Goal: Information Seeking & Learning: Learn about a topic

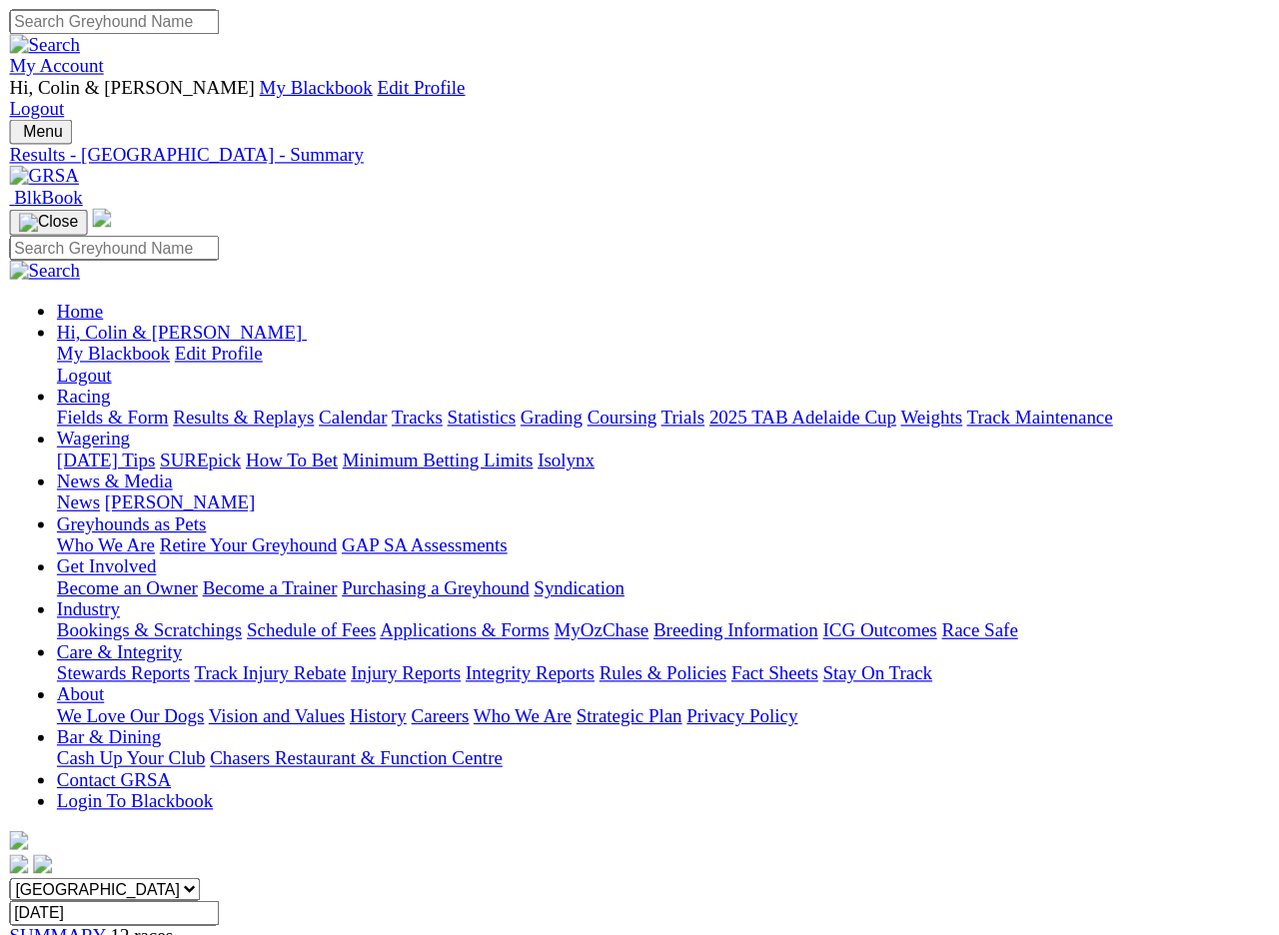
scroll to position [4, 0]
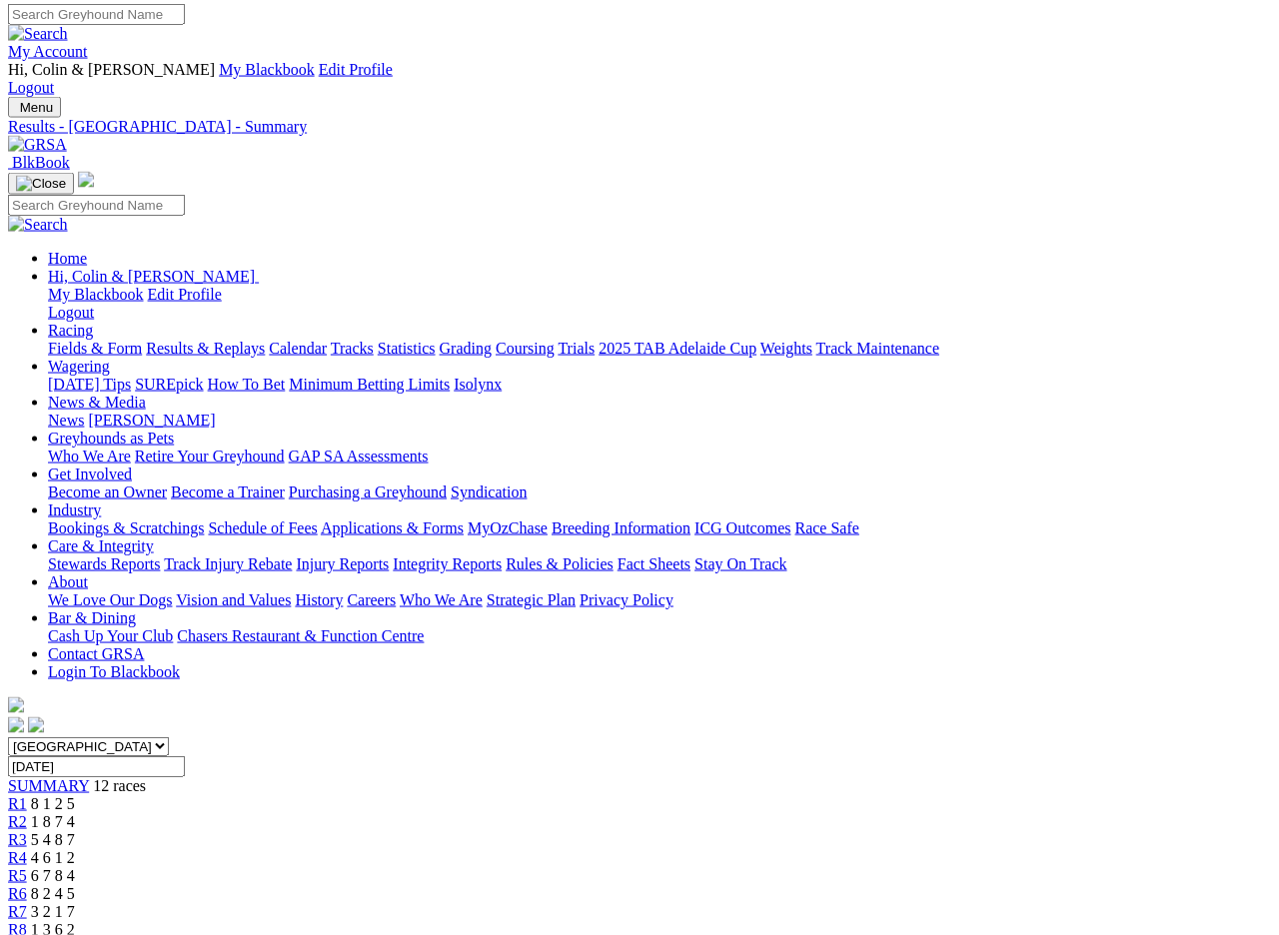
click at [185, 756] on input "[DATE]" at bounding box center [96, 766] width 177 height 21
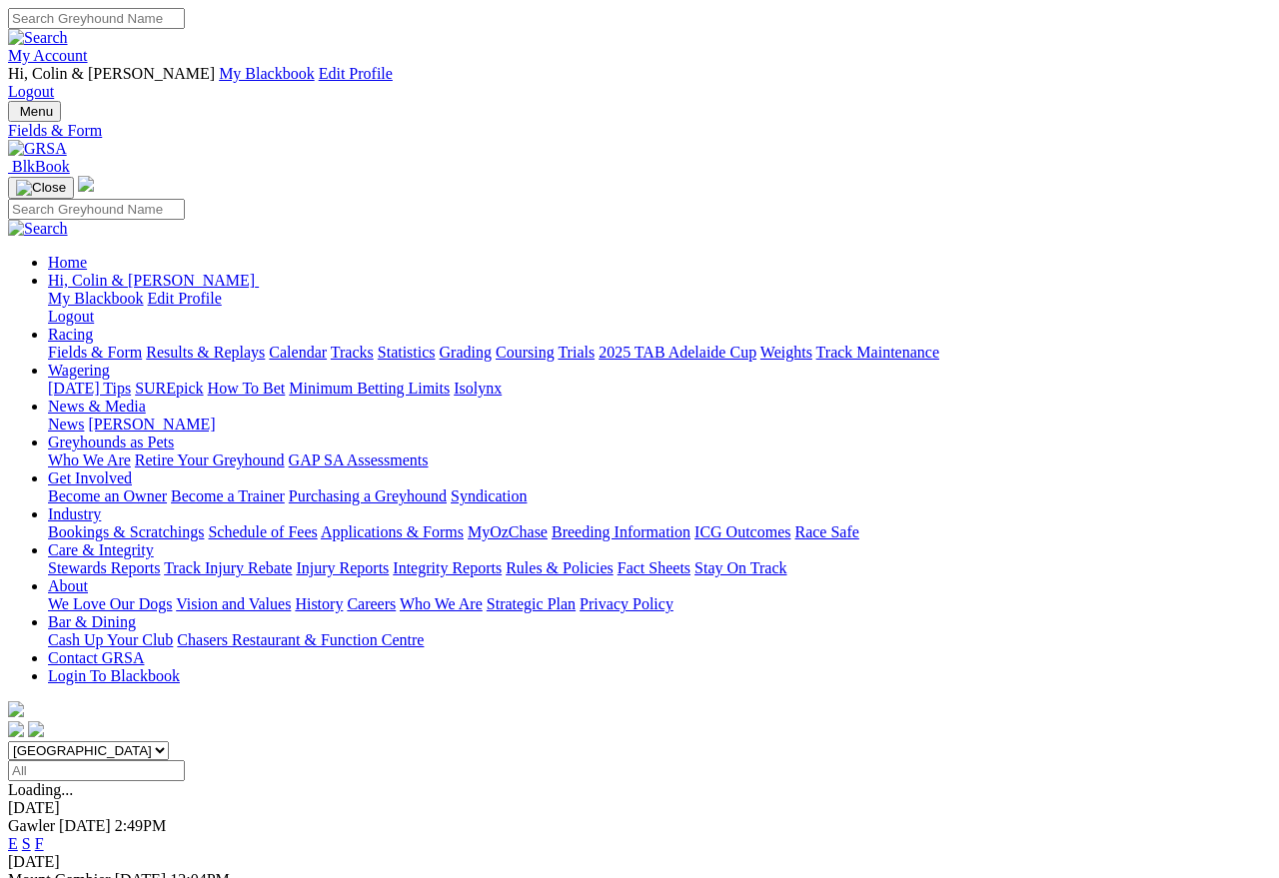
scroll to position [9, 0]
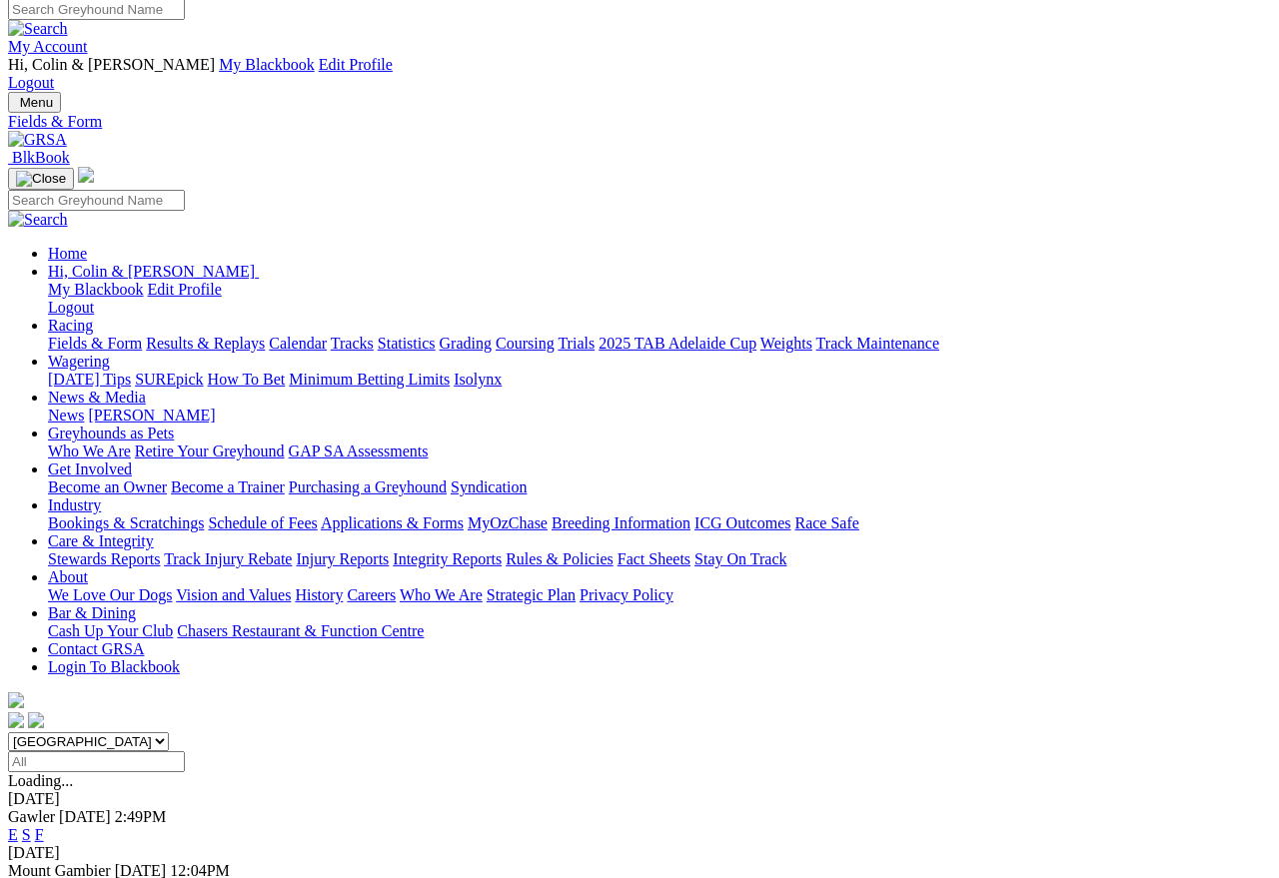
click at [264, 335] on link "Results & Replays" at bounding box center [205, 343] width 119 height 17
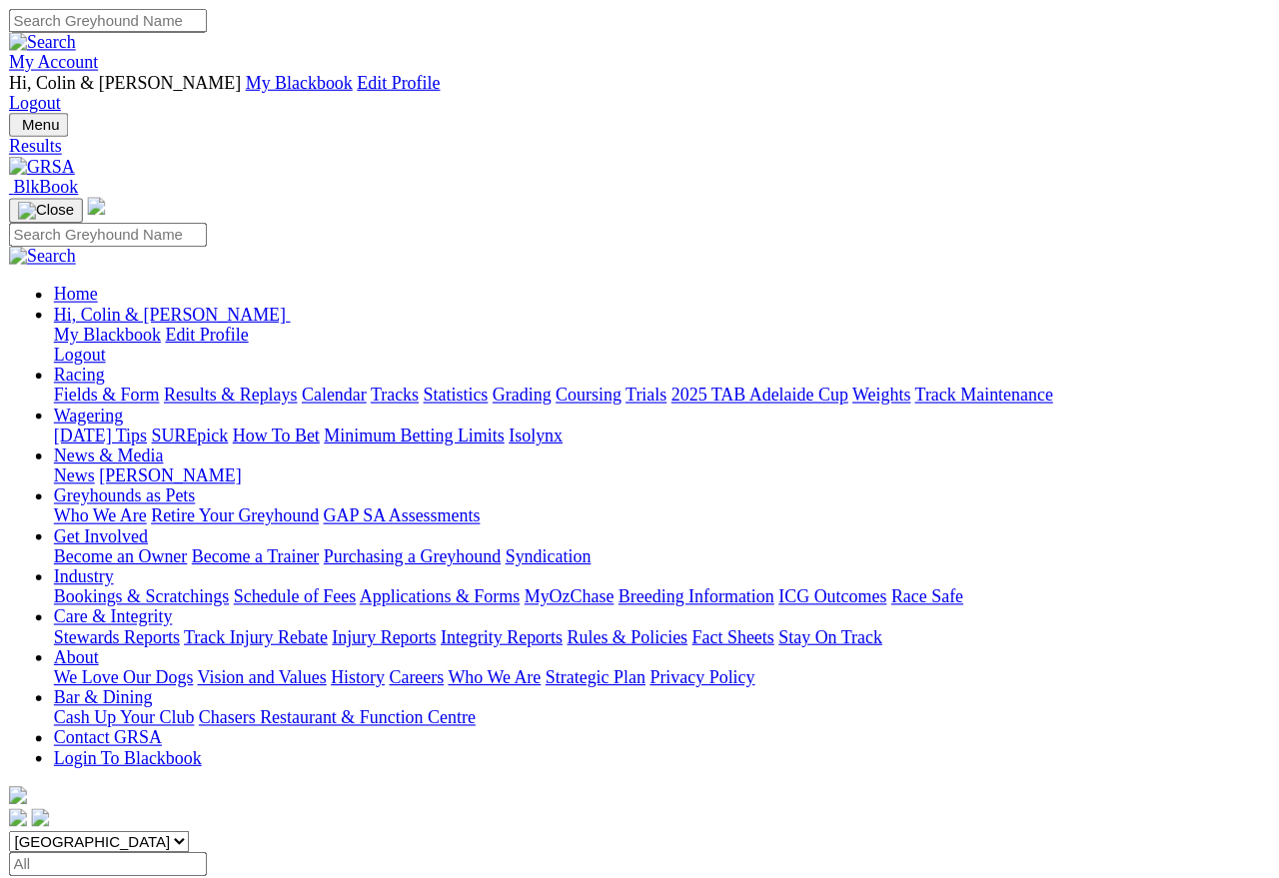
scroll to position [9, 0]
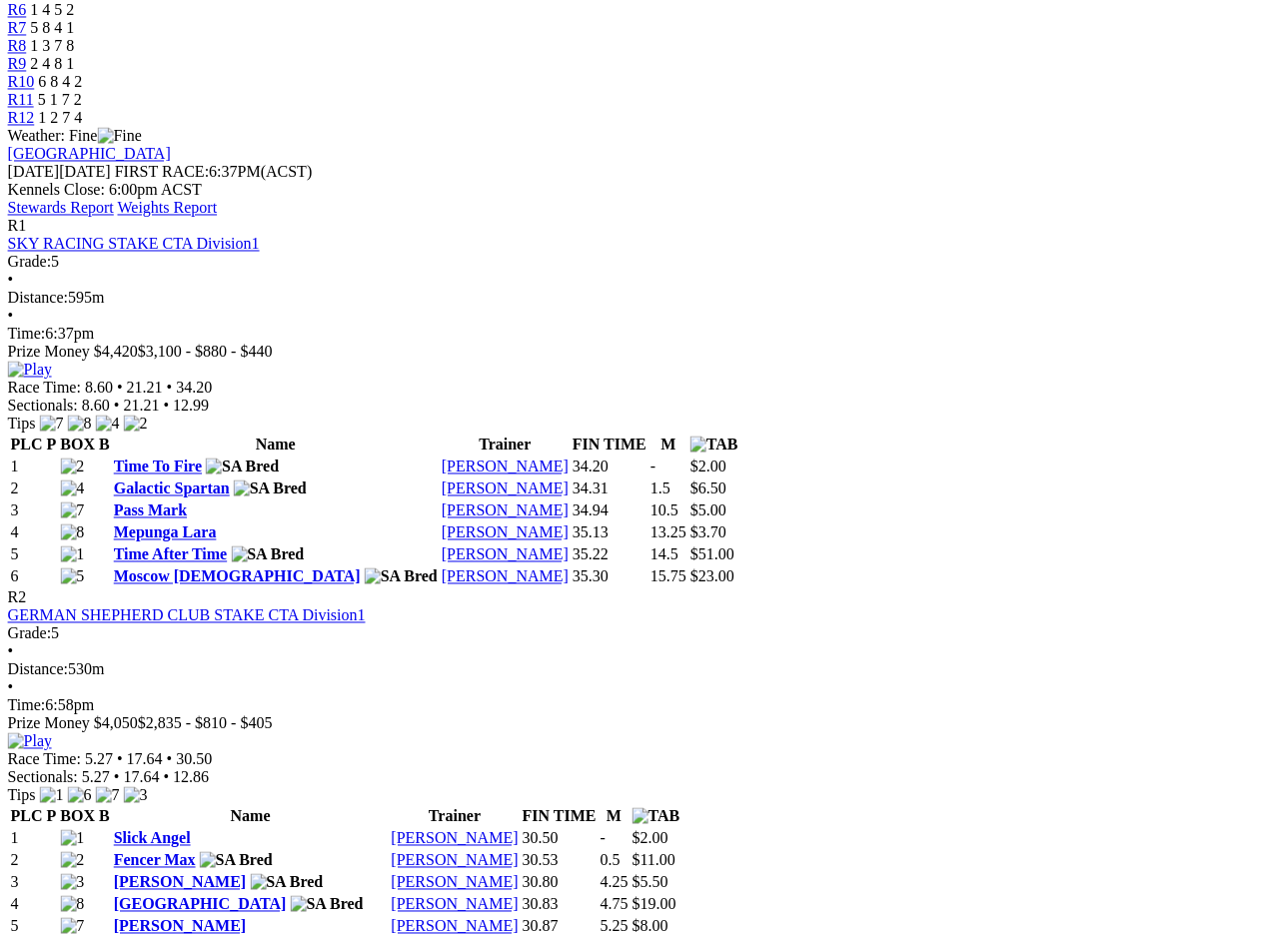
scroll to position [886, 0]
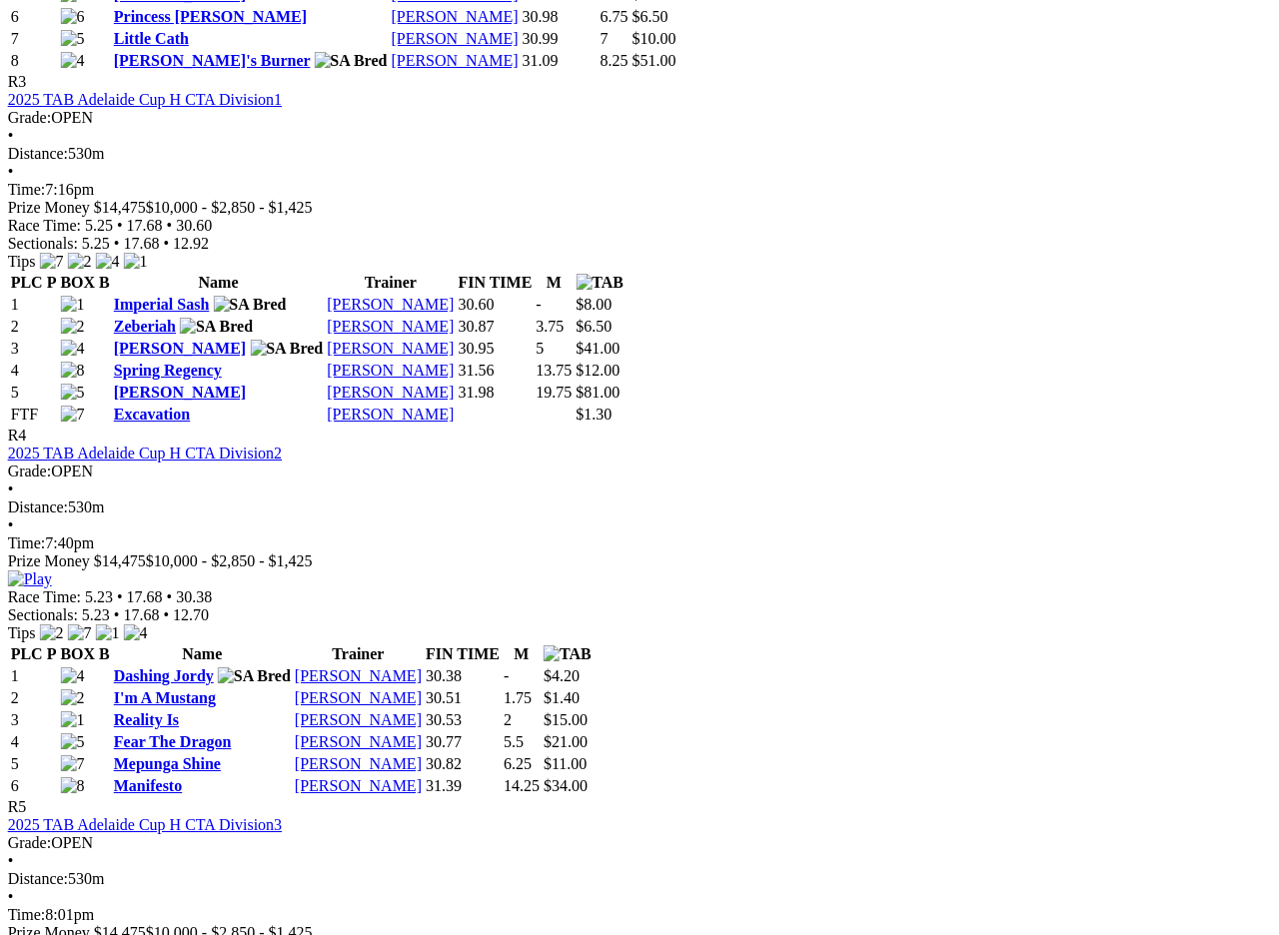
scroll to position [1823, 13]
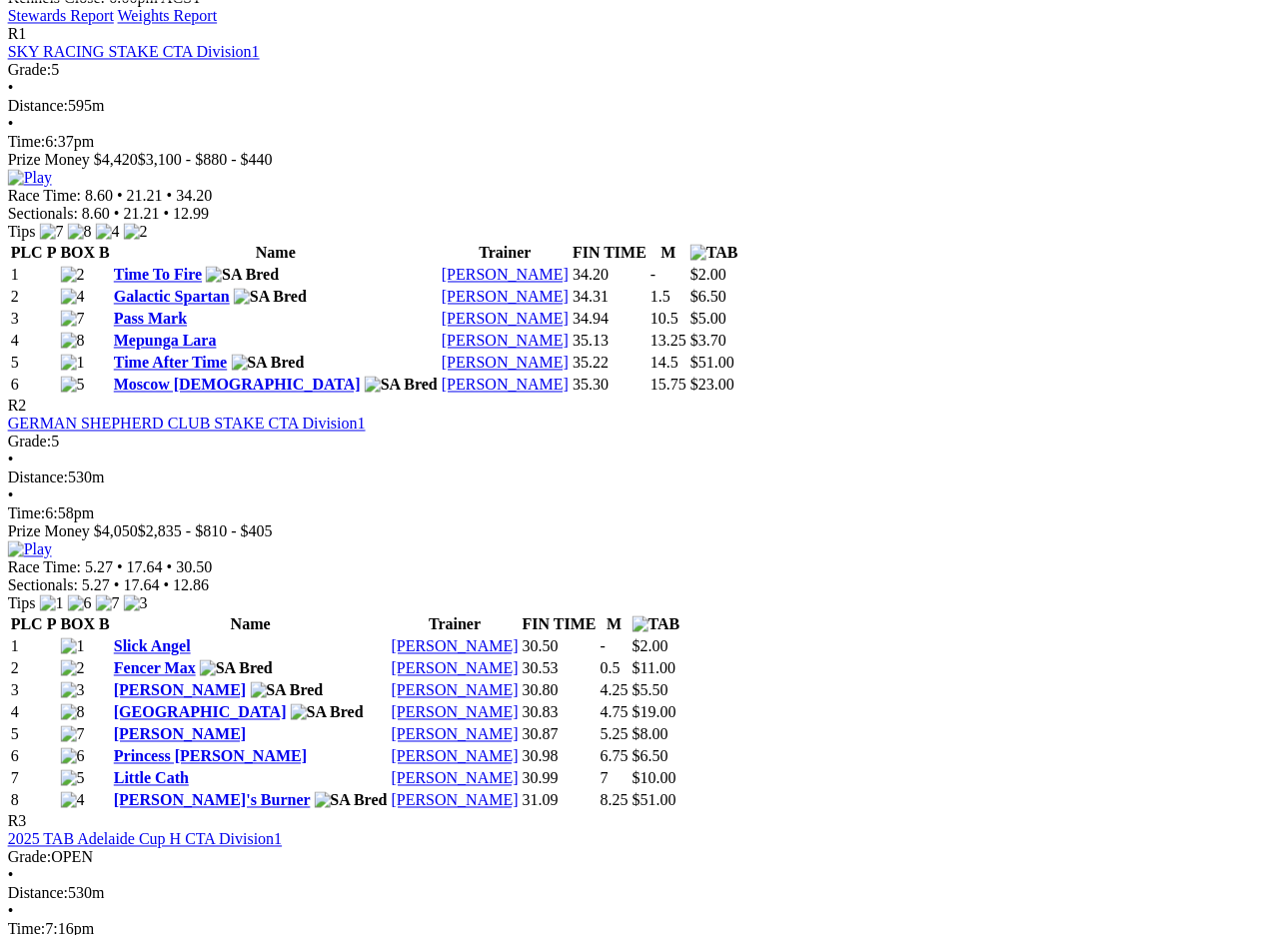
scroll to position [1079, 13]
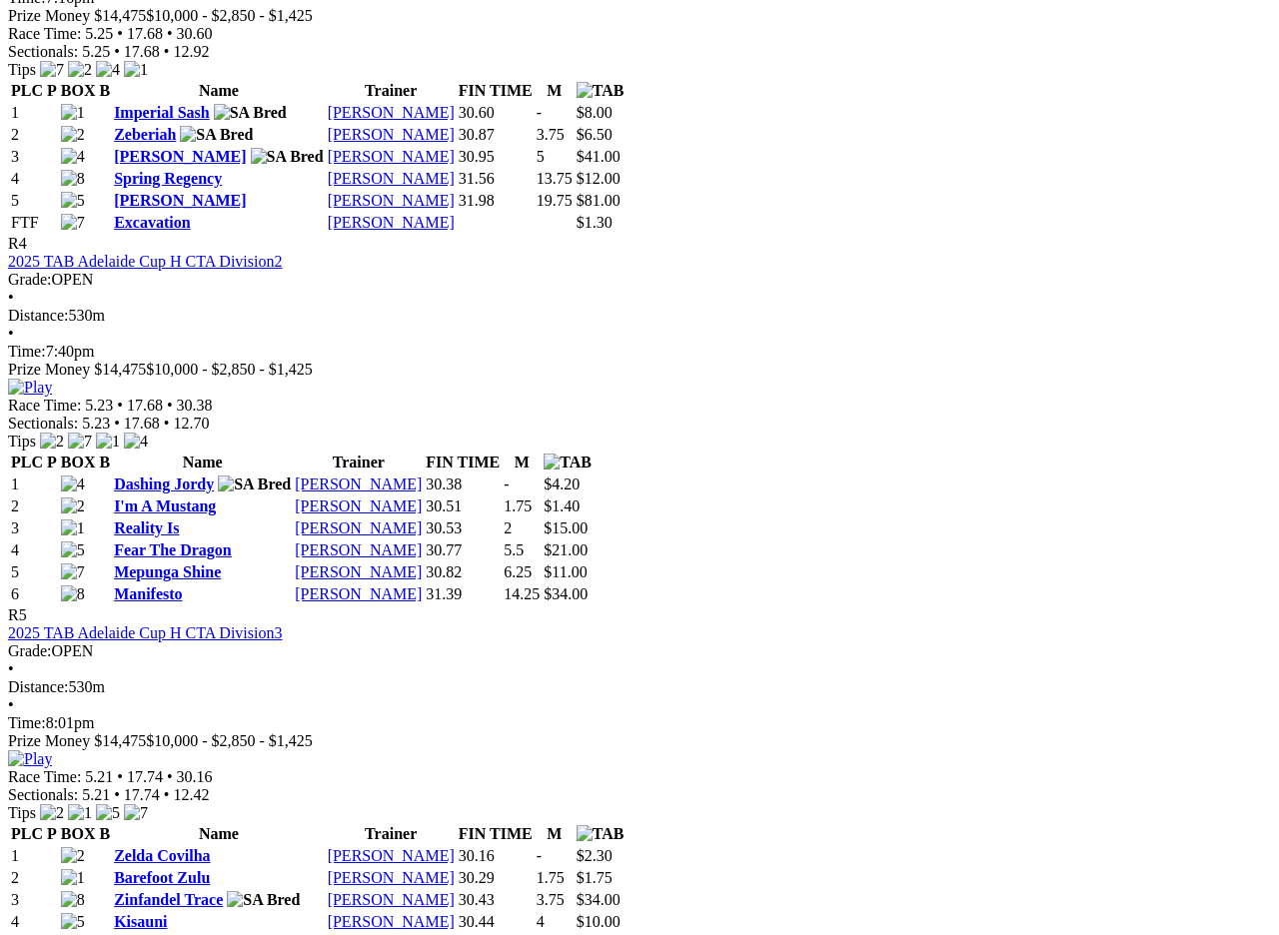
scroll to position [2012, 0]
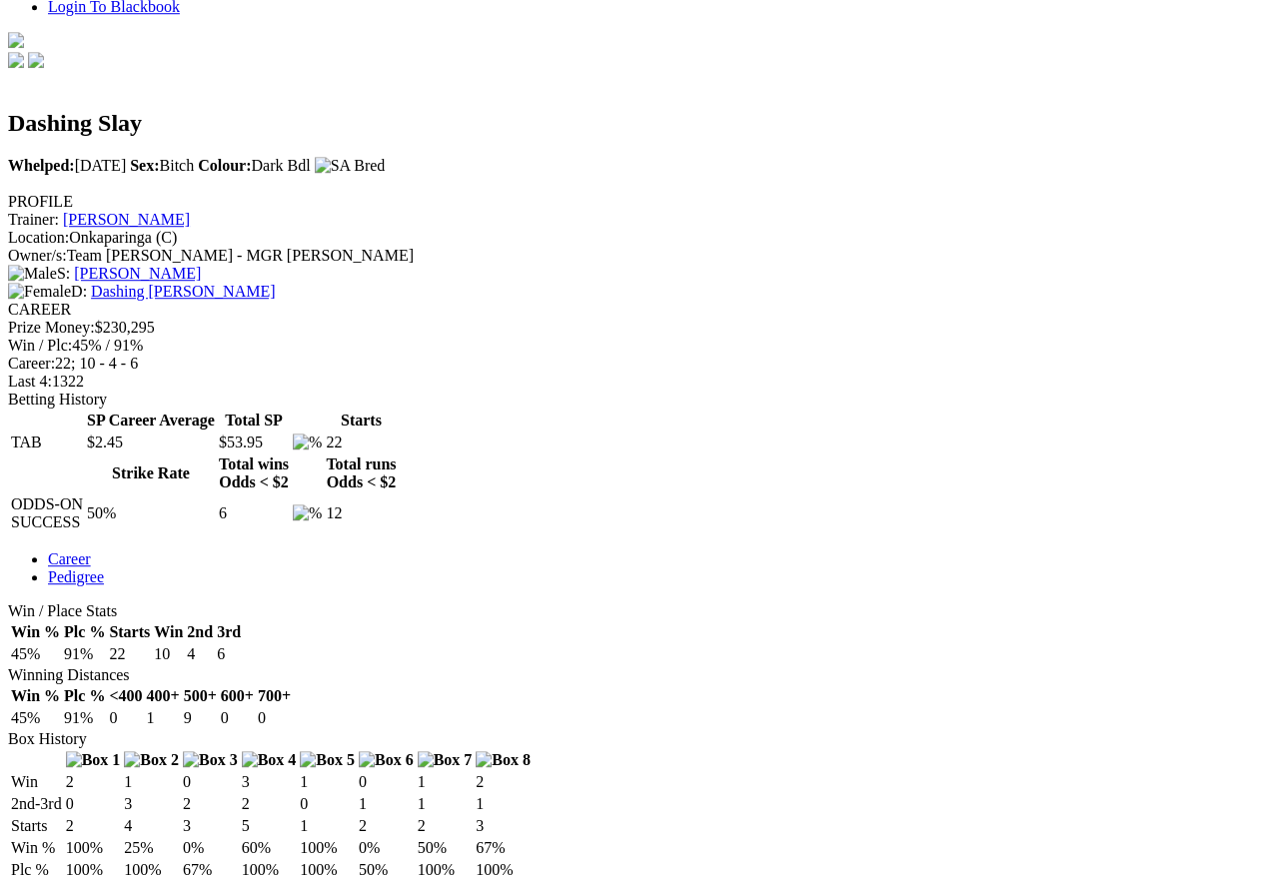
scroll to position [667, 0]
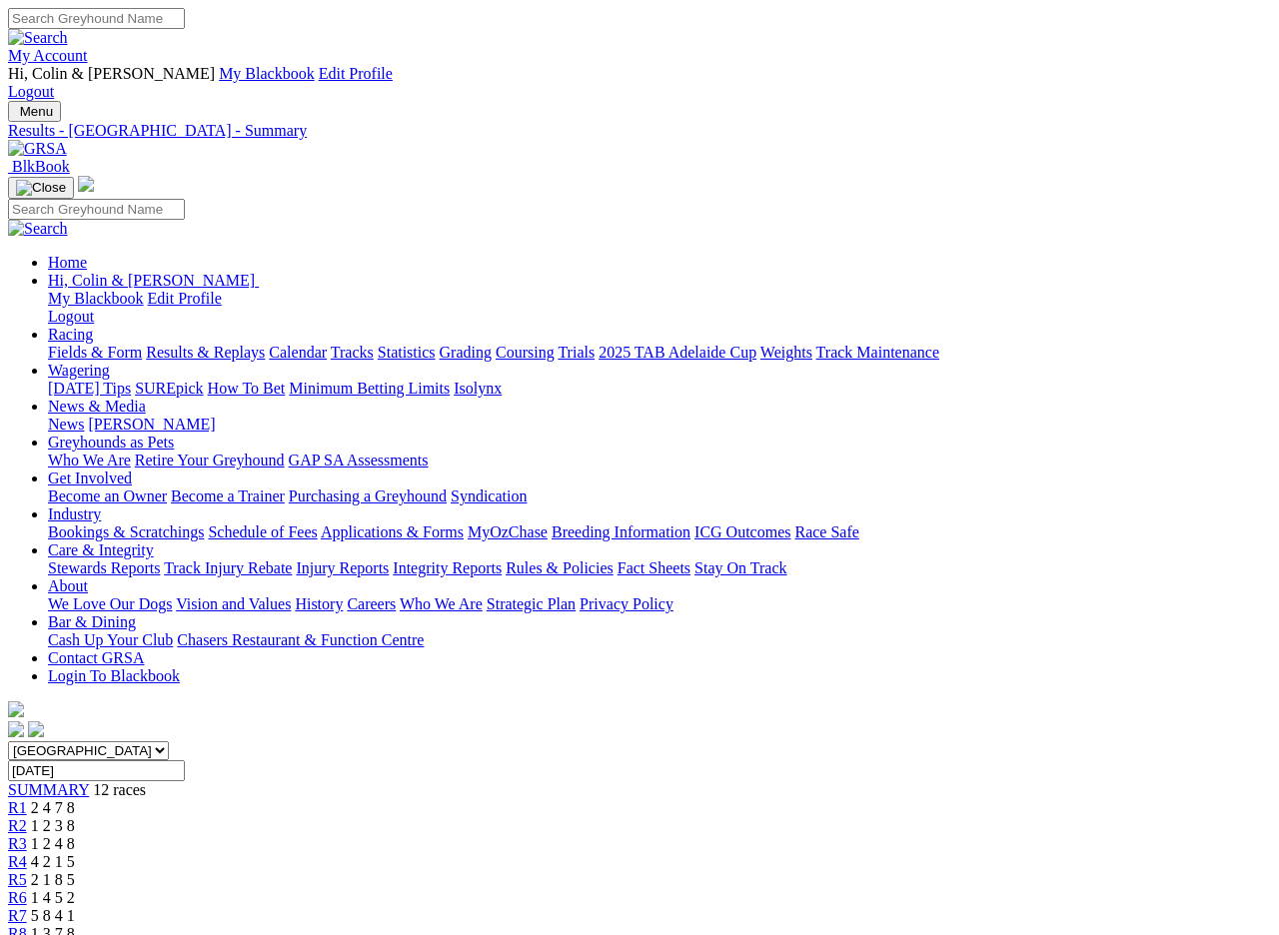
scroll to position [2165, 0]
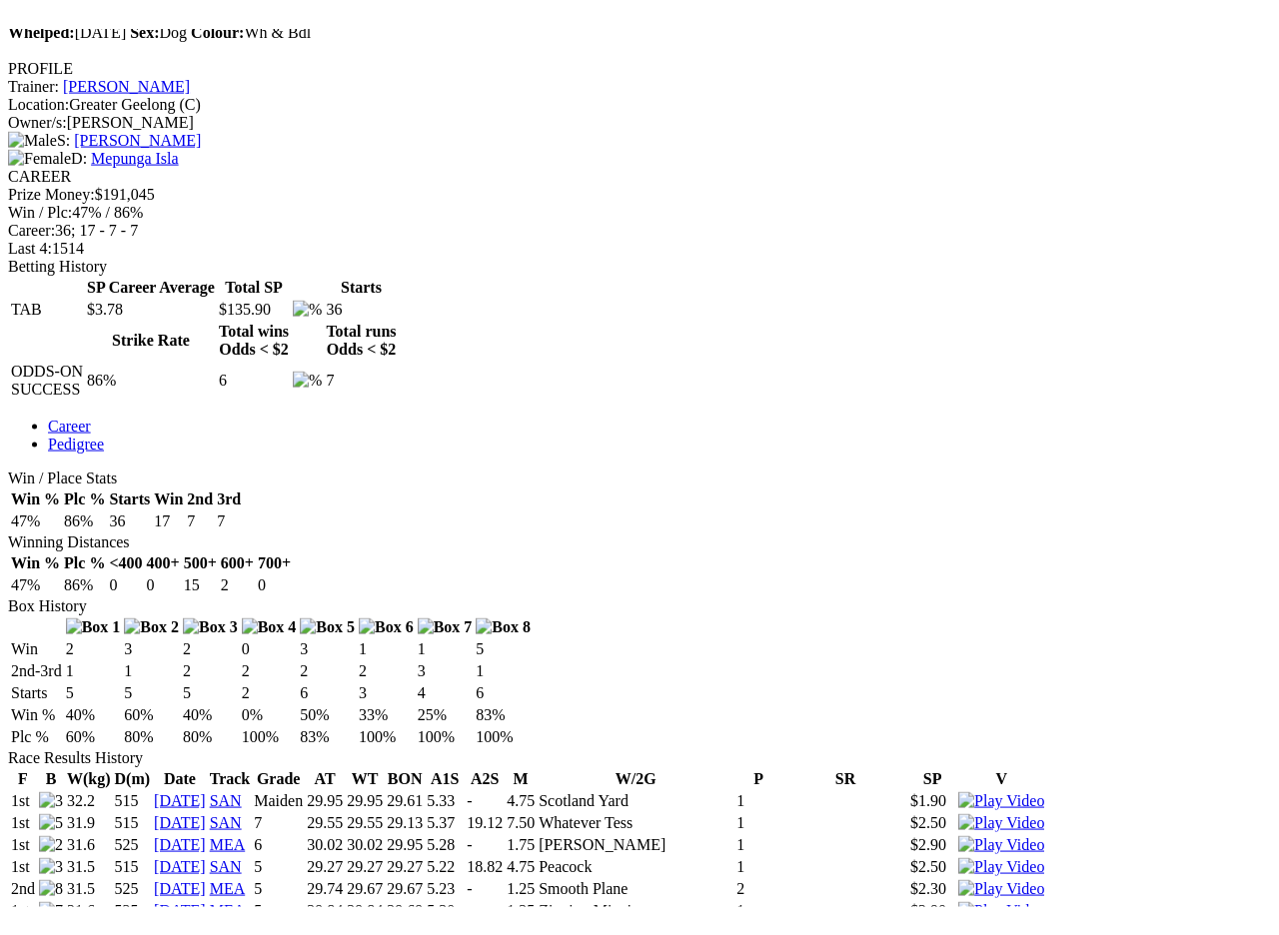
scroll to position [755, 0]
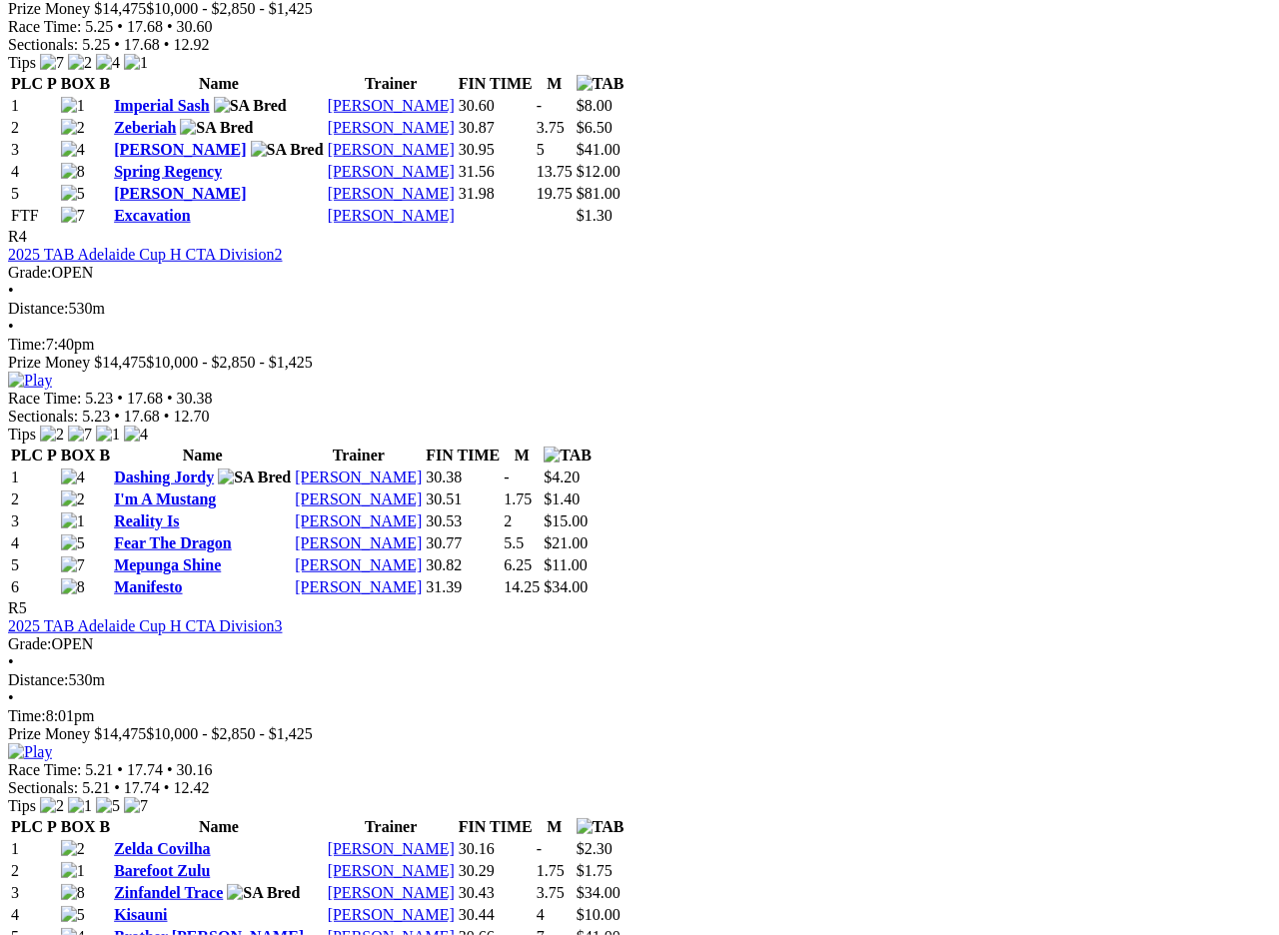
scroll to position [2014, 0]
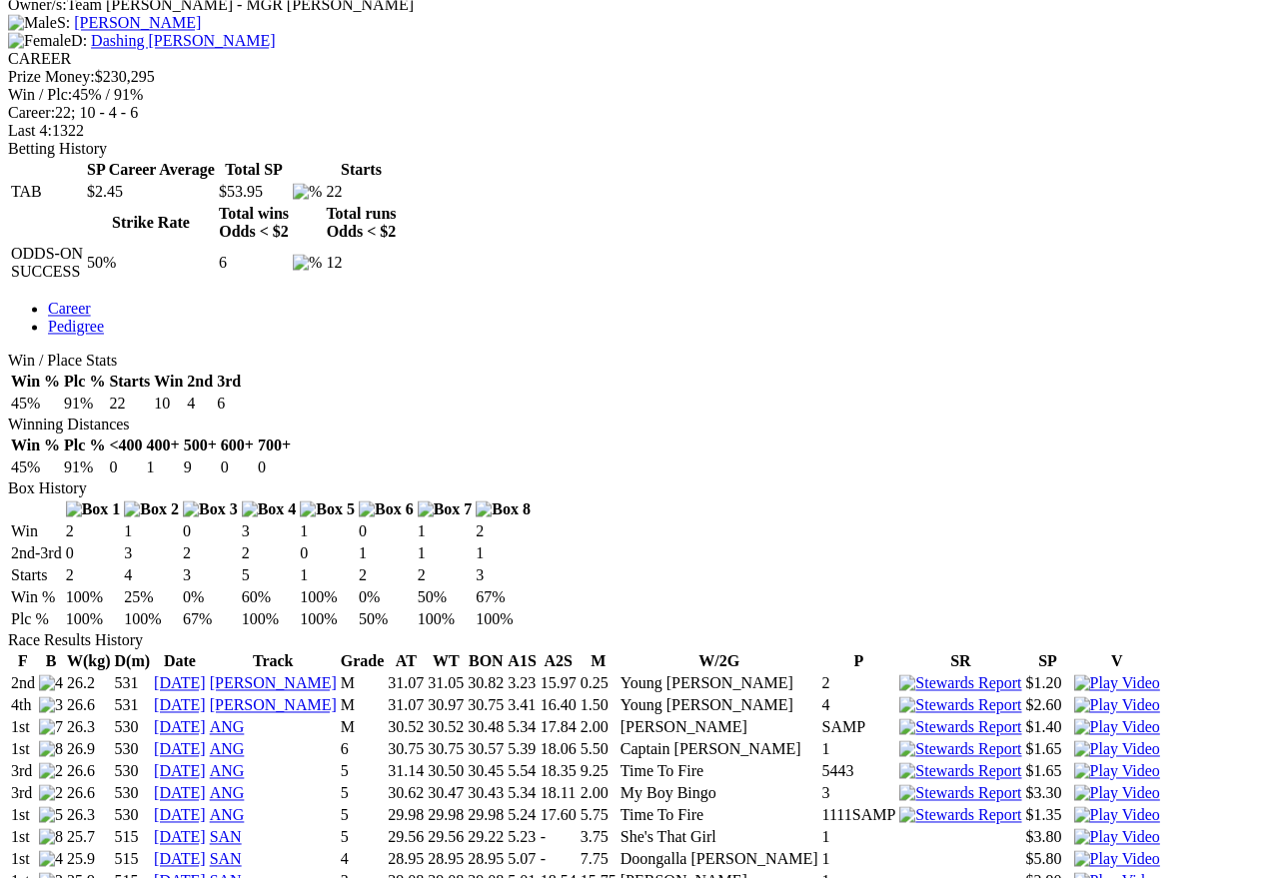
scroll to position [922, 0]
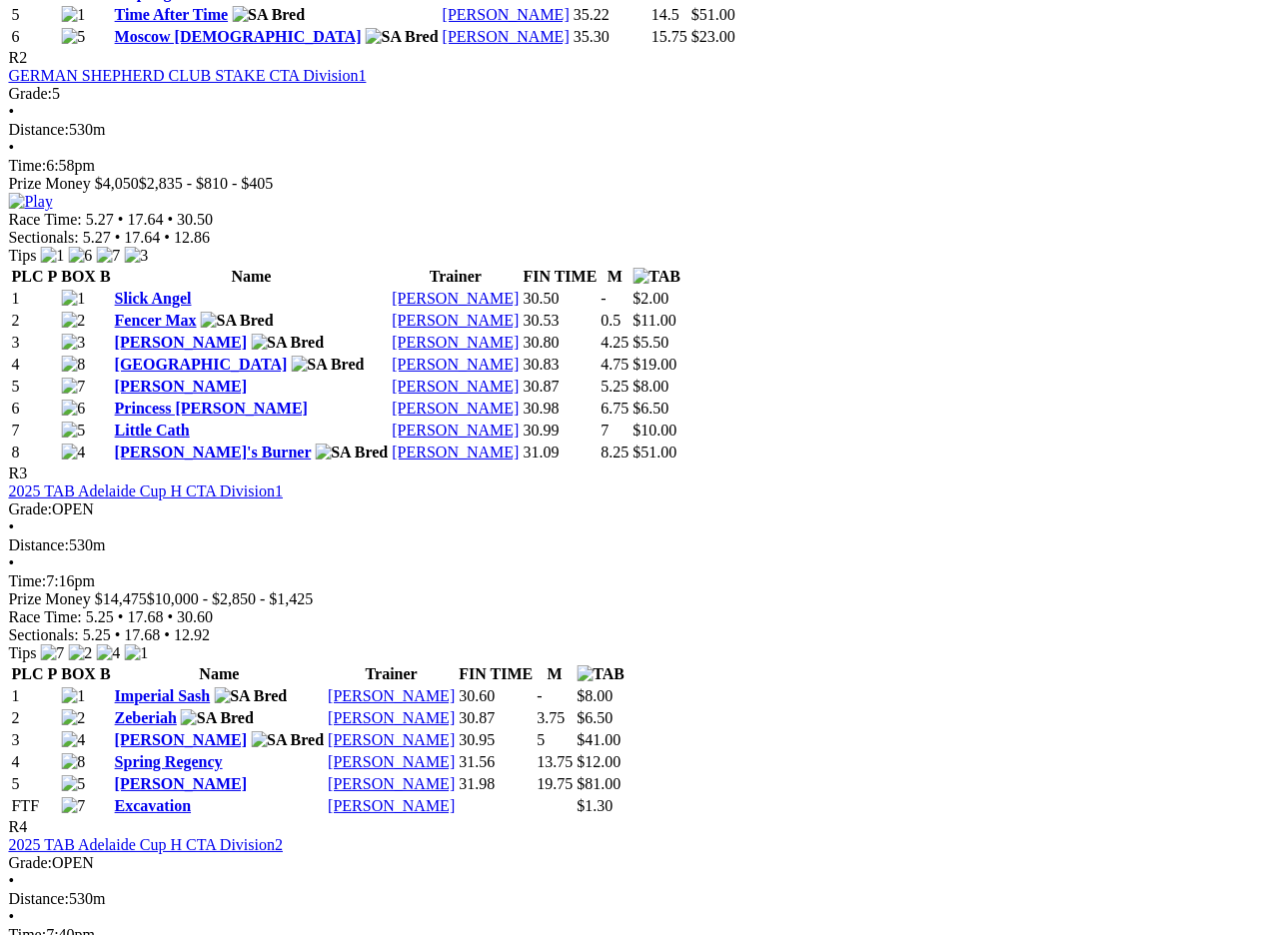
scroll to position [1430, 21]
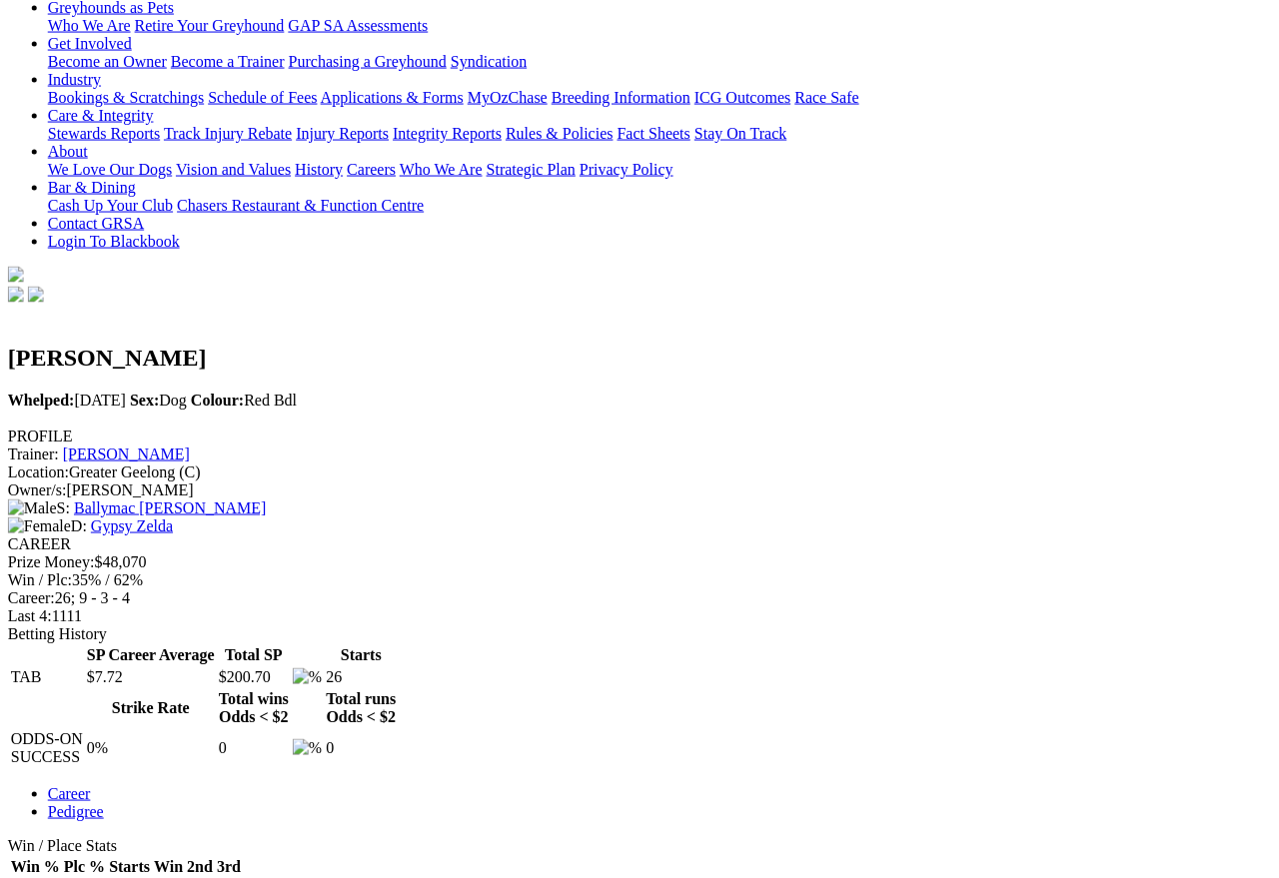
scroll to position [401, 78]
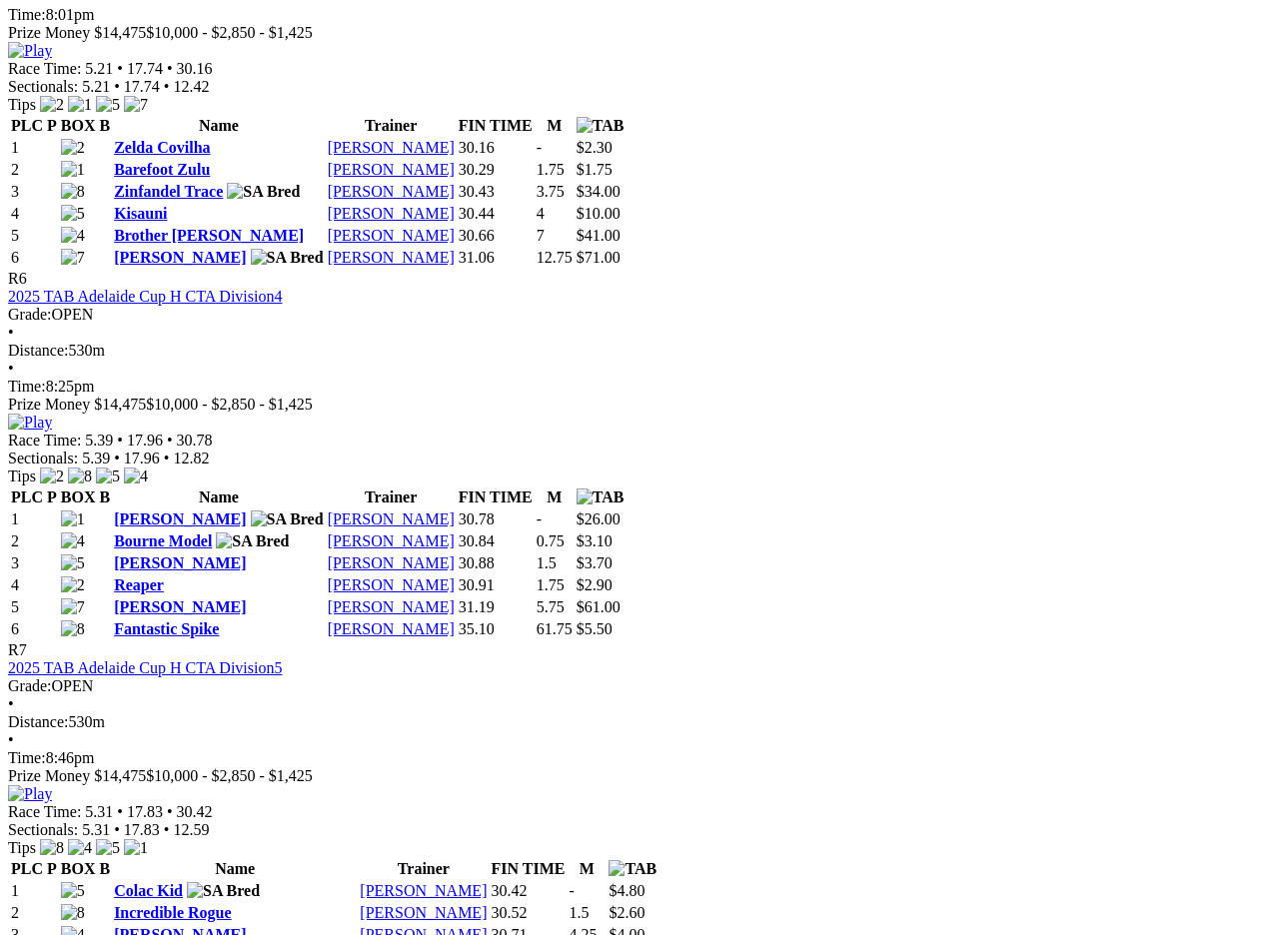
scroll to position [2721, 0]
